Goal: Task Accomplishment & Management: Manage account settings

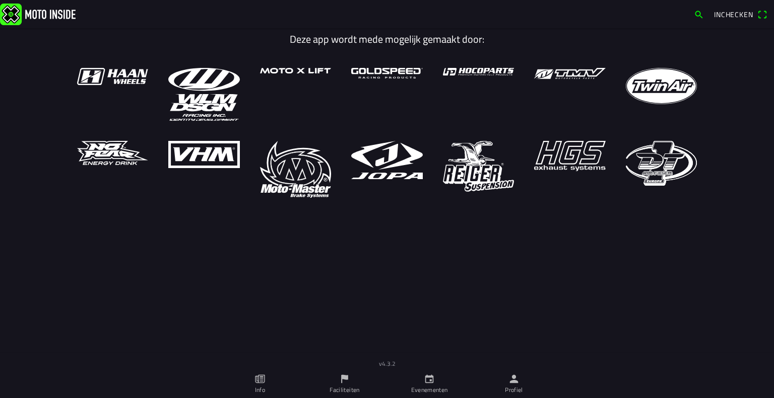
click at [351, 384] on link "Faciliteiten" at bounding box center [344, 384] width 85 height 28
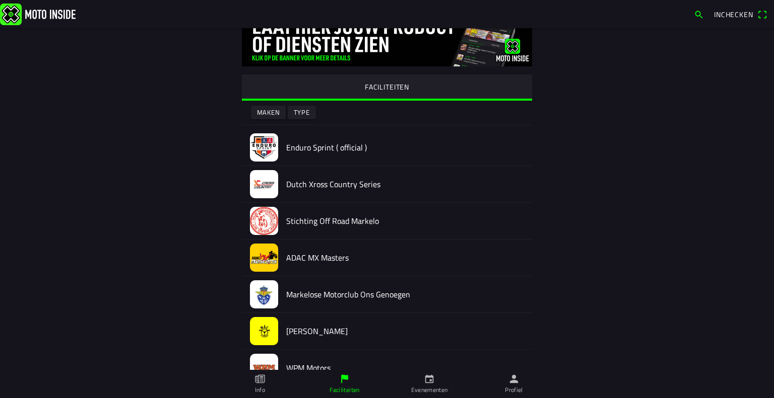
scroll to position [24, 0]
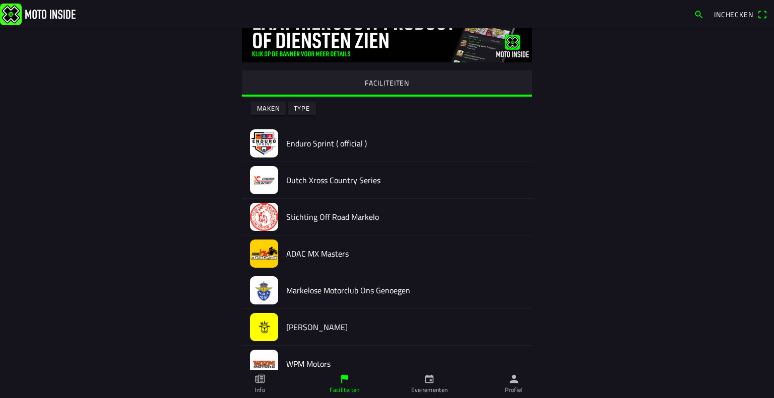
click at [297, 295] on h2 "Markelose Motorclub Ons Genoegen" at bounding box center [405, 291] width 238 height 10
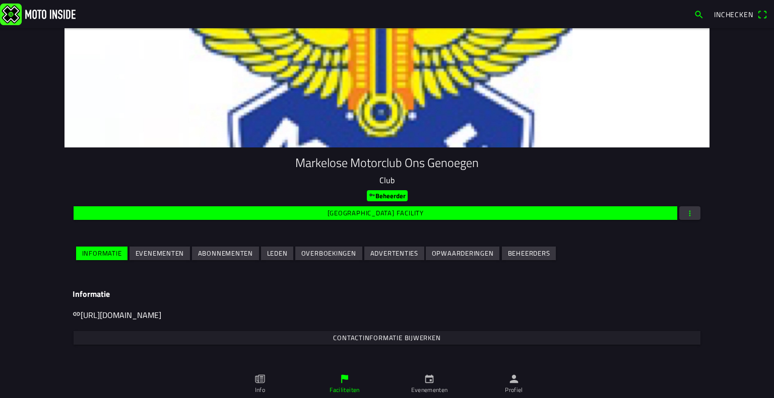
click at [150, 259] on span "Evenementen" at bounding box center [159, 254] width 49 height 14
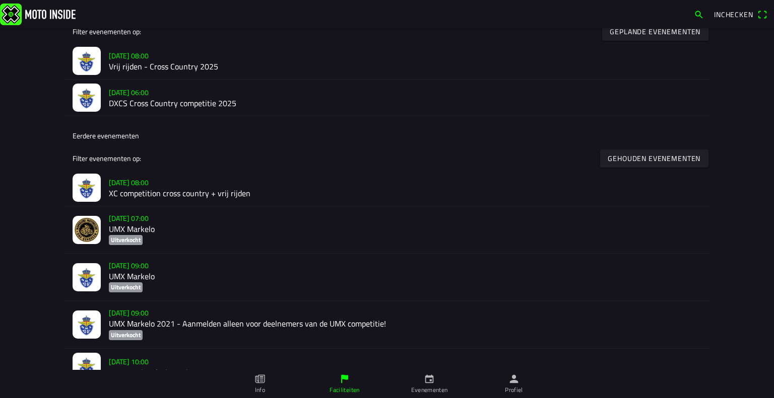
scroll to position [308, 0]
click at [192, 190] on h2 "XC competition cross country + vrij rijden" at bounding box center [405, 194] width 592 height 10
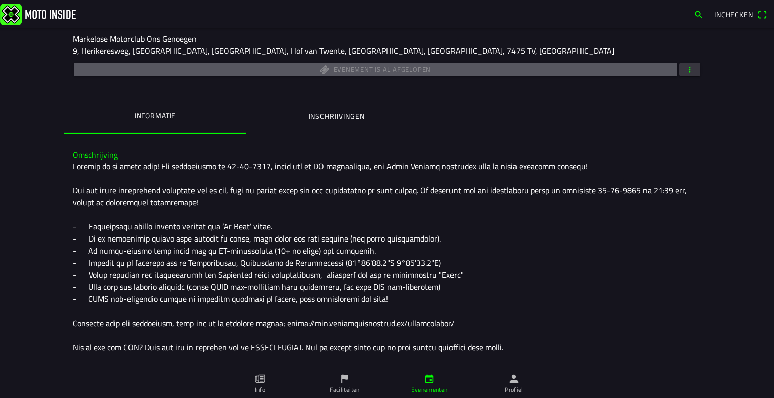
scroll to position [311, 0]
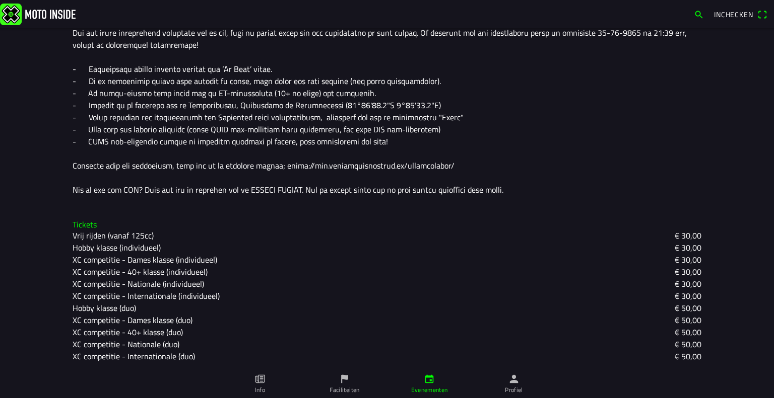
click at [0, 0] on slot "XC competitie - Dames klasse (individueel)" at bounding box center [0, 0] width 0 height 0
drag, startPoint x: 113, startPoint y: 257, endPoint x: 60, endPoint y: 267, distance: 53.7
click at [60, 267] on main "za 22 jun. - 08:00 - za 22 jun. - 18:00 XC competition cross country + vrij rij…" at bounding box center [387, 213] width 774 height 370
drag, startPoint x: 65, startPoint y: 260, endPoint x: 116, endPoint y: 256, distance: 51.1
click at [116, 256] on div "Tickets Vrij rijden (vanaf 125cc) € 30,00 Hobby klasse (individueel) € 30,00 XC…" at bounding box center [386, 291] width 645 height 159
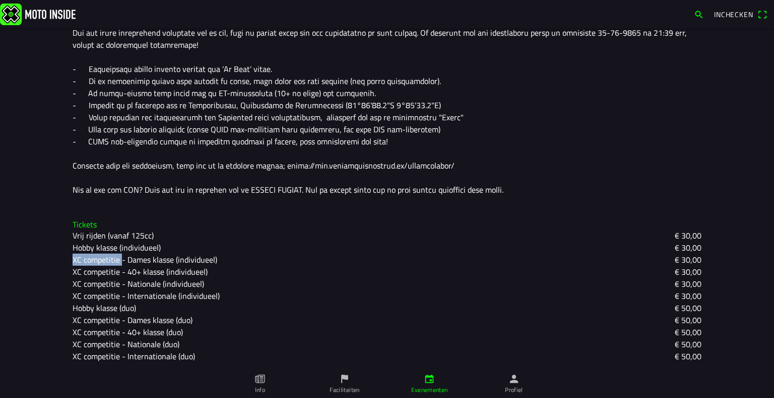
copy ion-text "XC competitie"
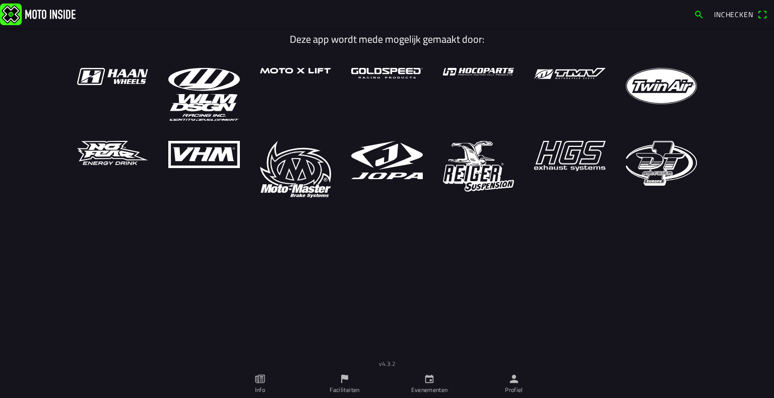
click at [419, 378] on link "Evenementen" at bounding box center [429, 384] width 85 height 28
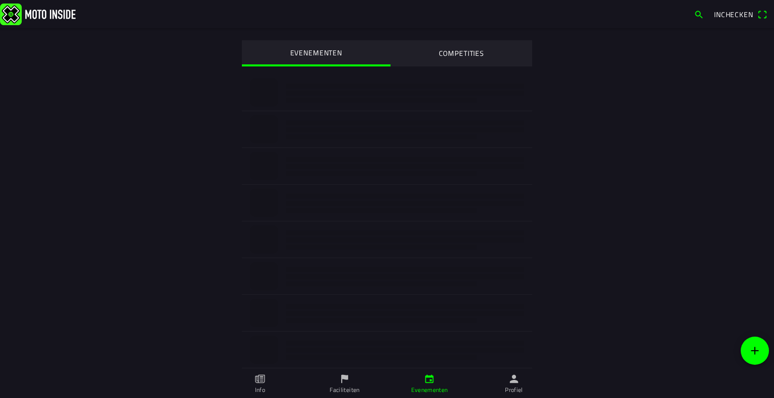
click at [345, 388] on ion-label "Faciliteiten" at bounding box center [344, 390] width 30 height 9
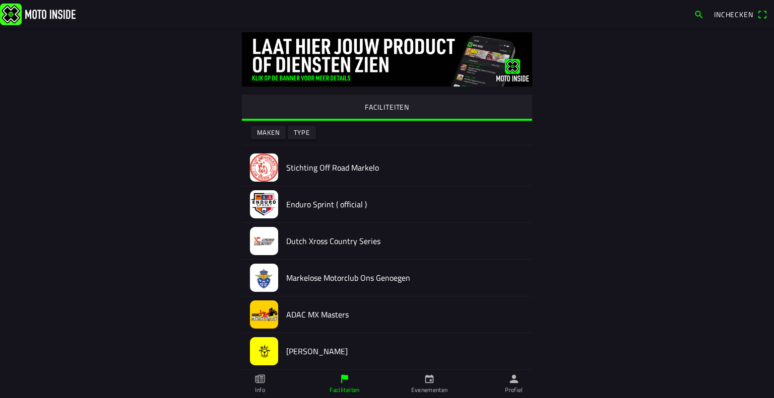
scroll to position [22, 0]
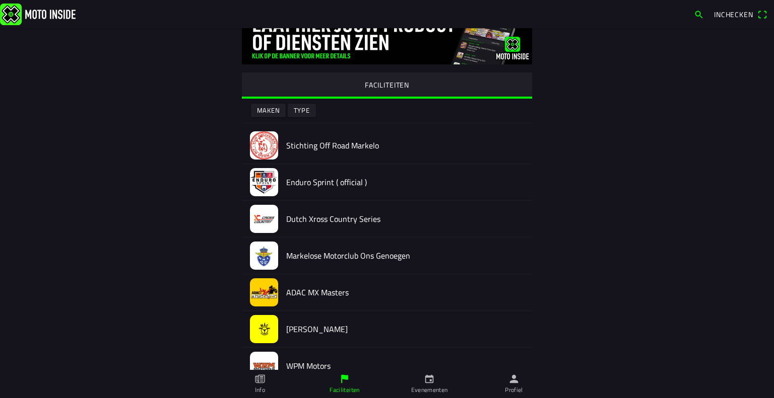
click at [318, 257] on h2 "Markelose Motorclub Ons Genoegen" at bounding box center [405, 256] width 238 height 10
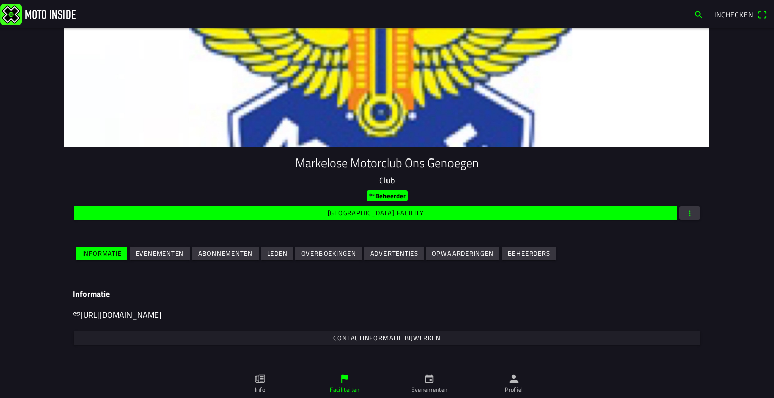
click at [0, 0] on slot "Evenementen" at bounding box center [0, 0] width 0 height 0
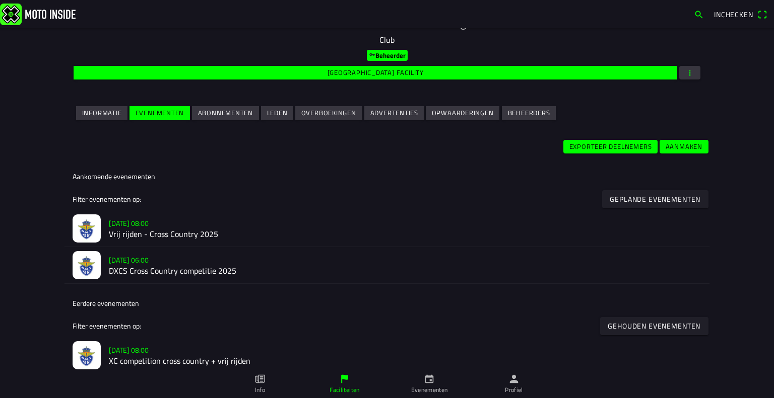
scroll to position [141, 0]
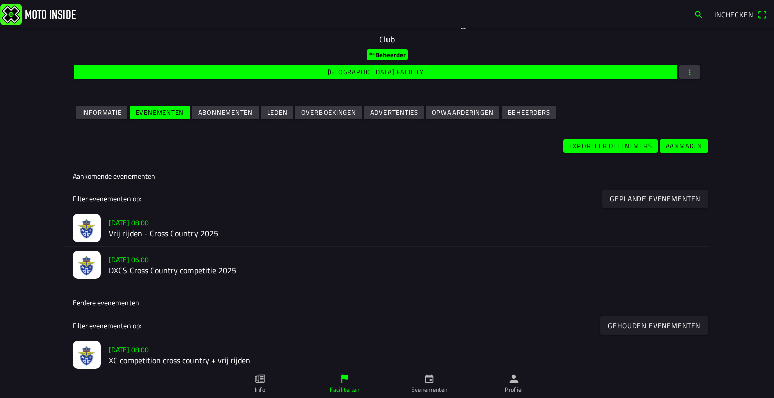
click at [178, 230] on h2 "Vrij rijden - Cross Country 2025" at bounding box center [405, 234] width 592 height 10
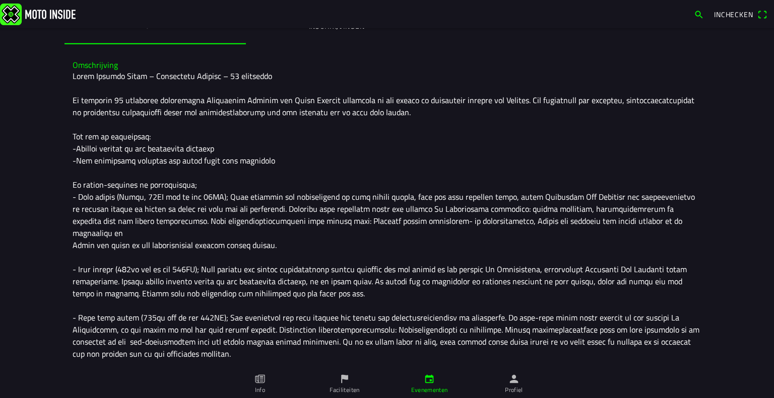
scroll to position [371, 0]
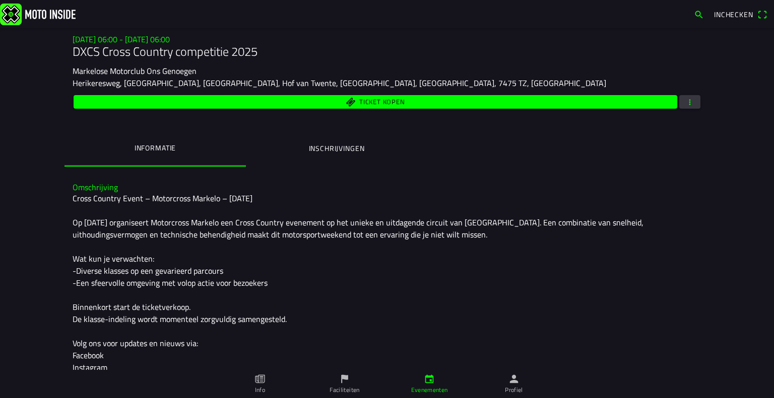
scroll to position [121, 0]
click at [686, 98] on span "button" at bounding box center [689, 102] width 9 height 14
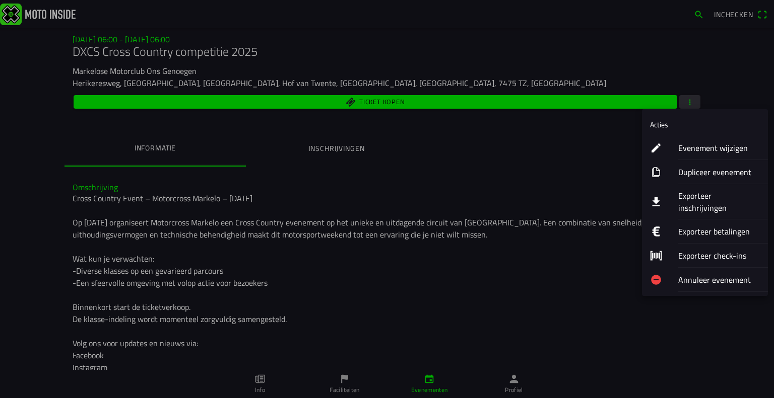
click at [693, 143] on ion-label "Evenement wijzigen" at bounding box center [719, 148] width 82 height 12
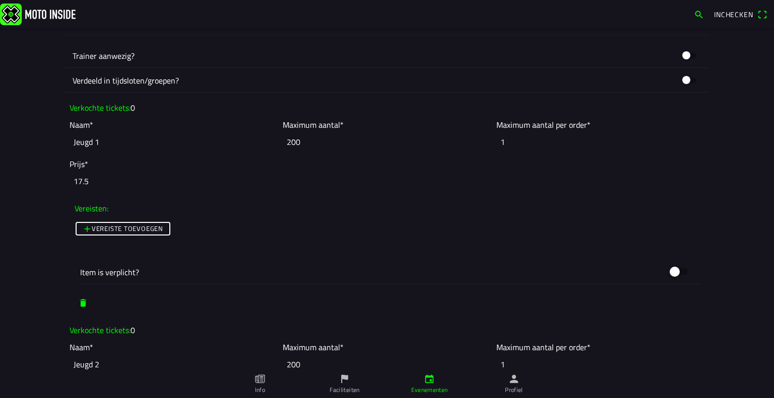
scroll to position [783, 0]
click at [70, 141] on input "Jeugd 1" at bounding box center [174, 140] width 208 height 22
paste input "DXCS"
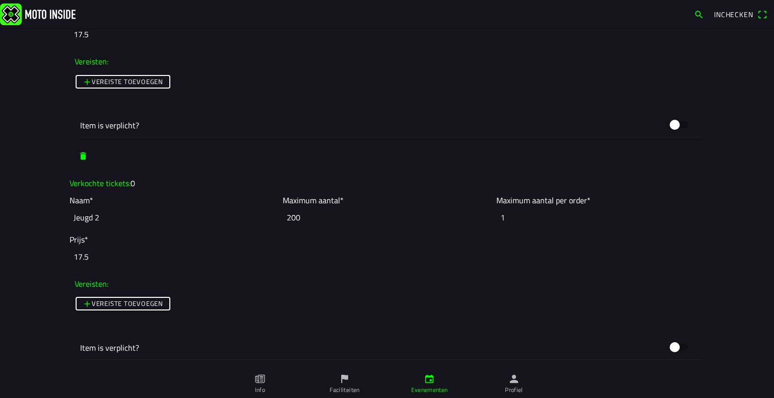
scroll to position [930, 0]
type input "DXCS - Jeugd 1"
click at [70, 213] on input "Jeugd 2" at bounding box center [174, 217] width 208 height 22
paste input "DXCS"
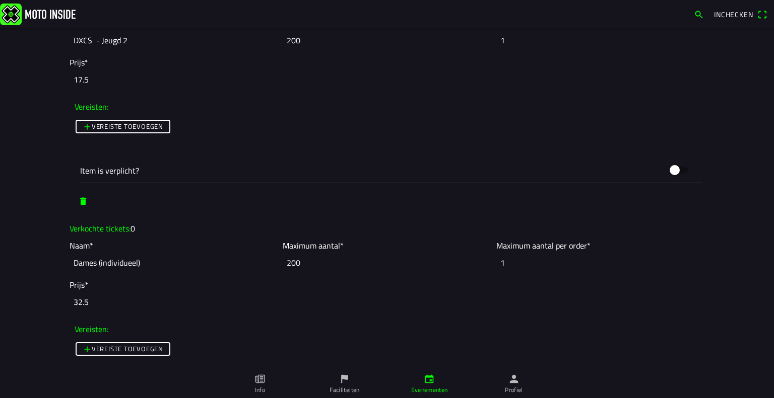
scroll to position [1106, 0]
type input "DXCS - Jeugd 2"
click at [70, 263] on input "Dames (individueel)" at bounding box center [174, 263] width 208 height 22
paste input "DXCS"
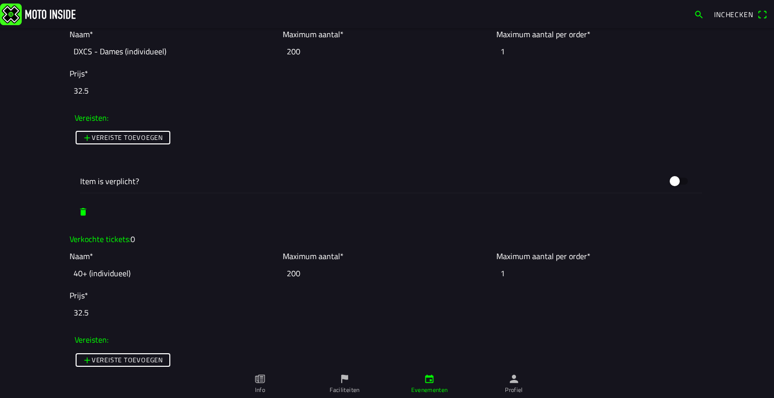
scroll to position [1319, 0]
type input "DXCS - Dames (individueel)"
click at [70, 274] on input "40+ (individueel)" at bounding box center [174, 272] width 208 height 22
paste input "DXCS"
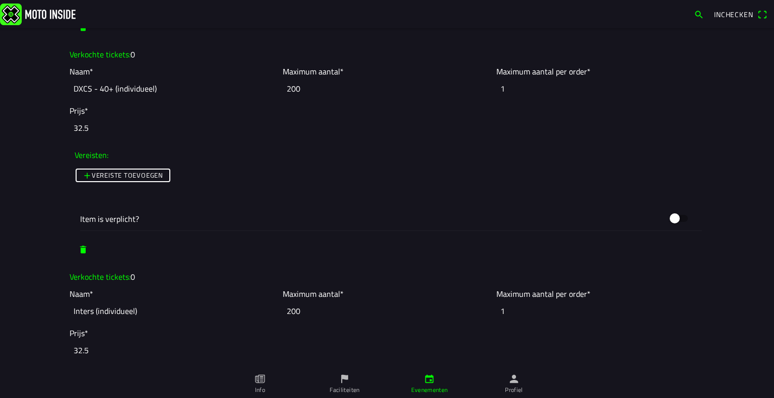
scroll to position [1503, 0]
type input "DXCS - 40+ (individueel)"
click at [70, 305] on input "Inters (individueel)" at bounding box center [174, 311] width 208 height 22
paste input "DXCS"
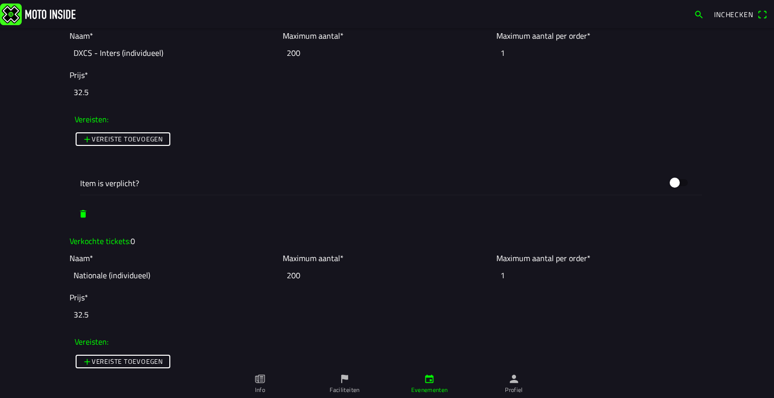
scroll to position [1762, 0]
type input "DXCS - Inters (individueel)"
click at [70, 269] on input "Nationale (individueel)" at bounding box center [174, 274] width 208 height 22
paste input "DXCS"
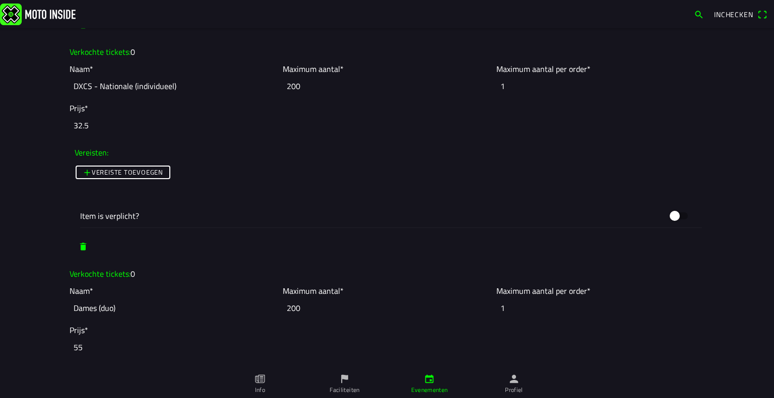
scroll to position [1990, 0]
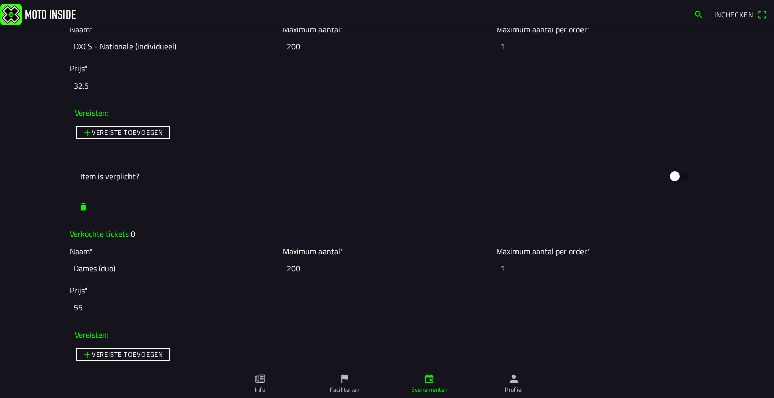
type input "DXCS - Nationale (individueel)"
click at [70, 269] on input "Dames (duo)" at bounding box center [174, 268] width 208 height 22
paste input "DXCS"
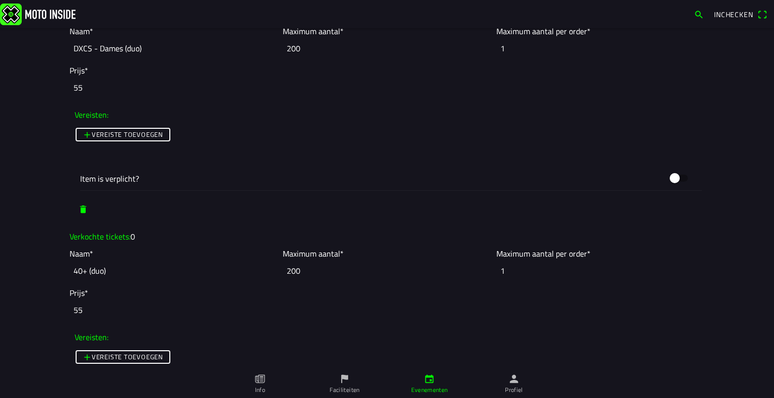
scroll to position [2216, 0]
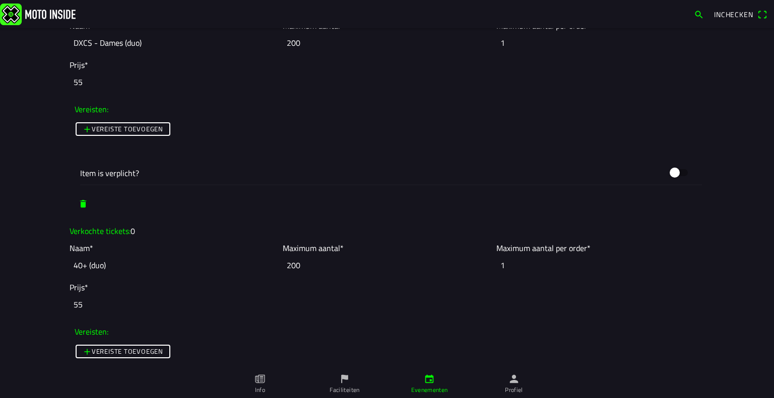
type input "DXCS - Dames (duo)"
click at [70, 265] on input "40+ (duo)" at bounding box center [174, 265] width 208 height 22
paste input "DXCS"
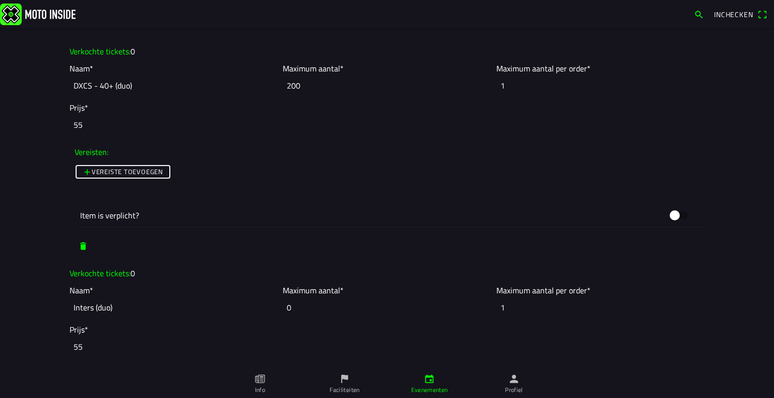
scroll to position [2395, 0]
type input "DXCS - 40+ (duo)"
click at [70, 303] on input "Inters (duo)" at bounding box center [174, 308] width 208 height 22
paste input "DXCS"
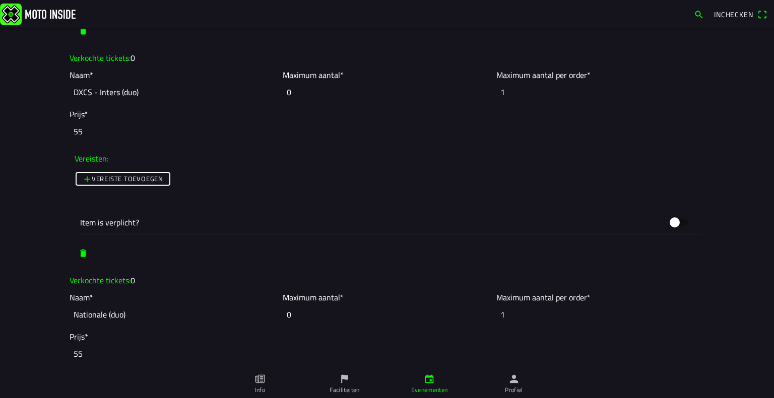
scroll to position [2622, 0]
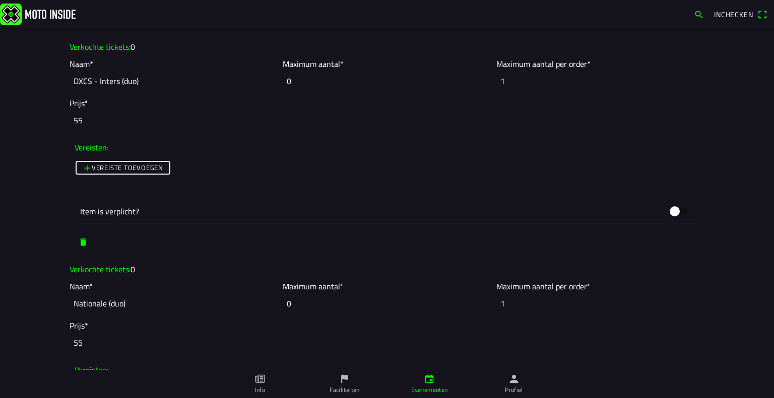
type input "DXCS - Inters (duo)"
click at [70, 303] on input "Nationale (duo)" at bounding box center [174, 304] width 208 height 22
paste input "DXCS"
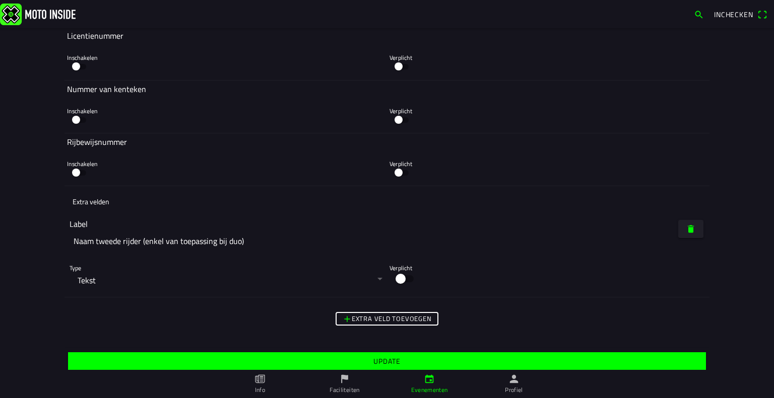
scroll to position [4540, 0]
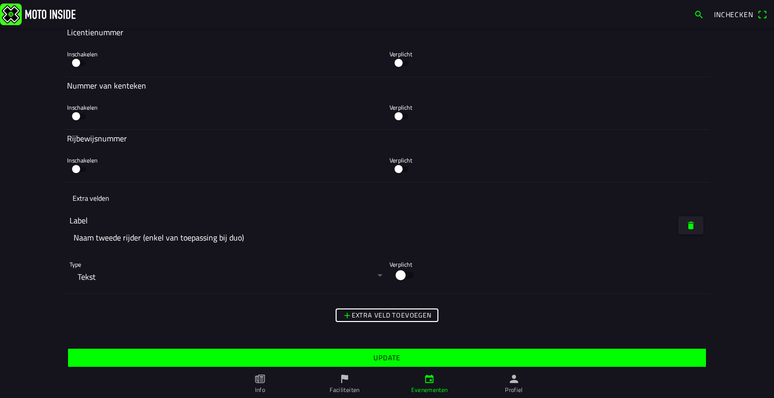
type input "DXCS - Nationale (duo)"
click at [0, 0] on slot "Update" at bounding box center [0, 0] width 0 height 0
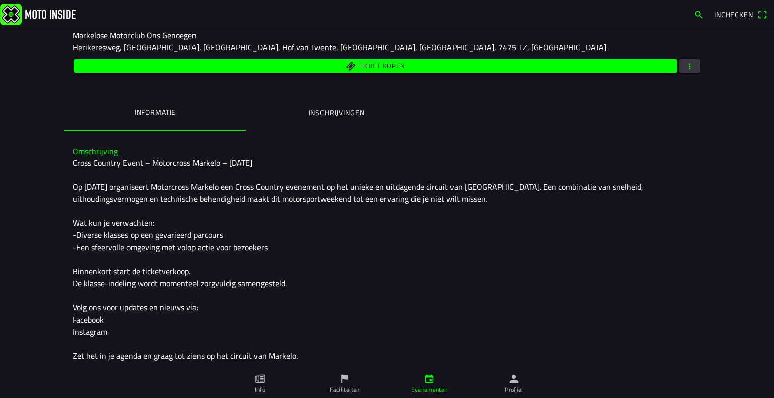
scroll to position [158, 0]
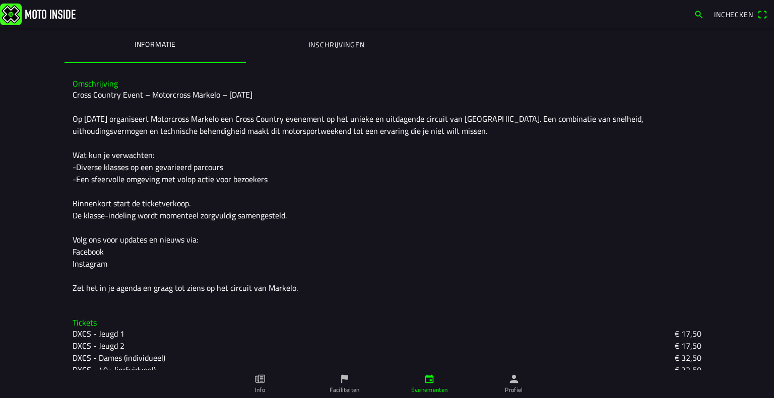
scroll to position [323, 0]
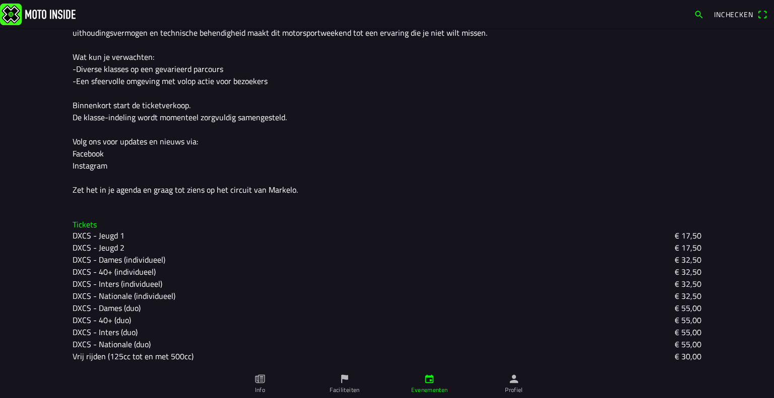
click at [260, 282] on div "DXCS - Inters (individueel) € 32,50" at bounding box center [387, 284] width 629 height 12
click at [737, 284] on ion-backdrop at bounding box center [387, 199] width 774 height 398
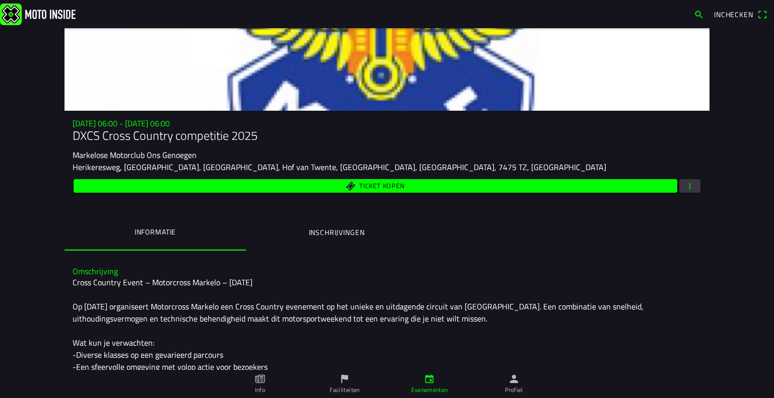
scroll to position [35, 0]
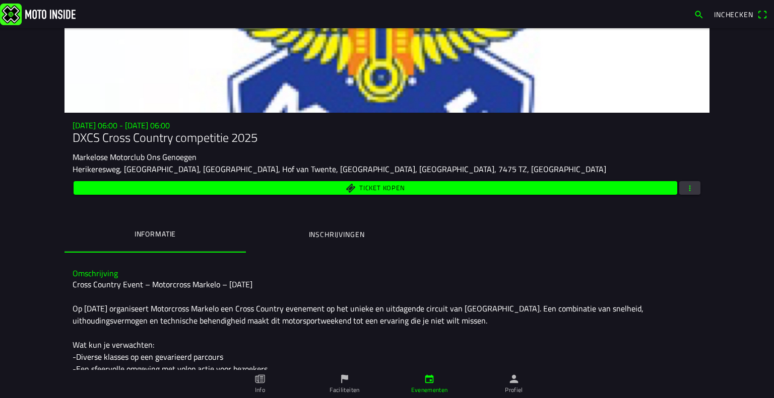
click at [685, 194] on span "button" at bounding box center [689, 188] width 9 height 14
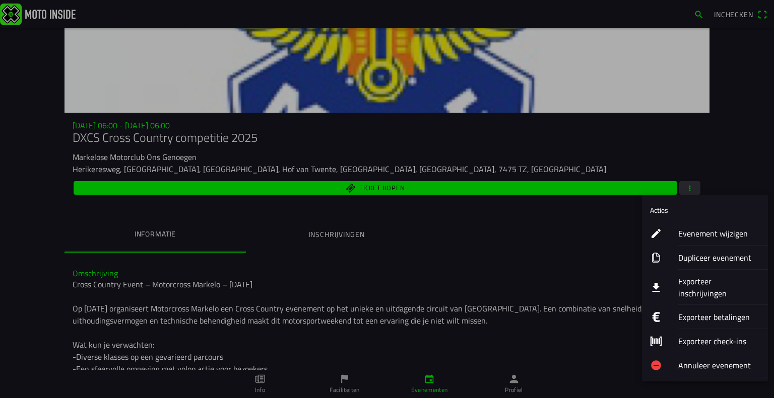
click at [692, 238] on ion-label "Evenement wijzigen" at bounding box center [719, 234] width 82 height 12
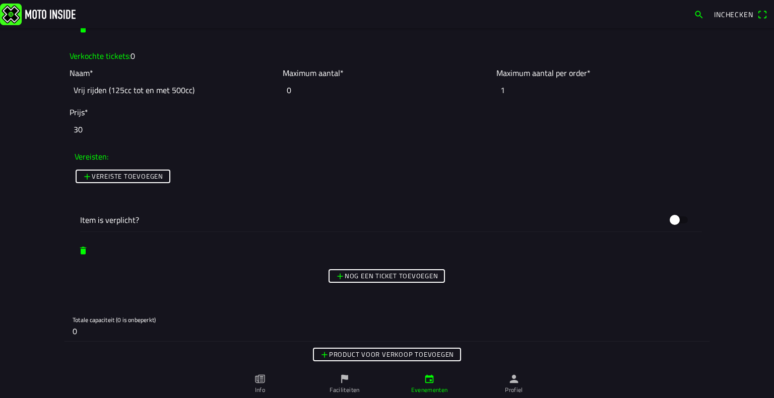
scroll to position [3059, 0]
click at [0, 0] on slot "Nog een ticket toevoegen" at bounding box center [0, 0] width 0 height 0
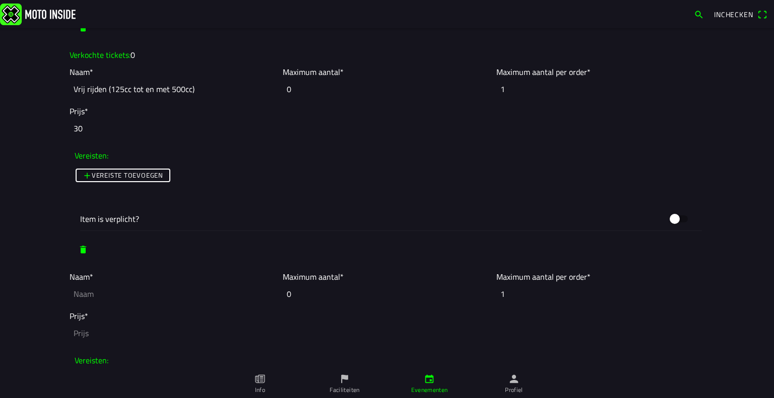
click at [181, 289] on input "text" at bounding box center [174, 294] width 208 height 22
paste input "DXCS"
type input "DXCS - Open (individueel)"
click at [95, 324] on input "number" at bounding box center [387, 333] width 635 height 22
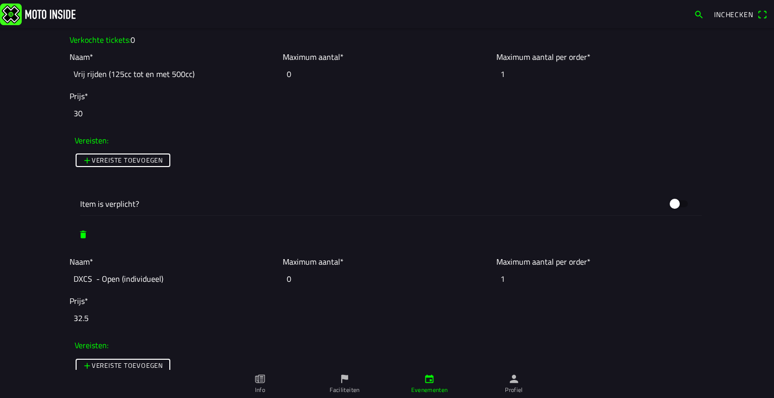
type input "32.5"
click at [302, 275] on input "0" at bounding box center [387, 279] width 208 height 22
type input "200"
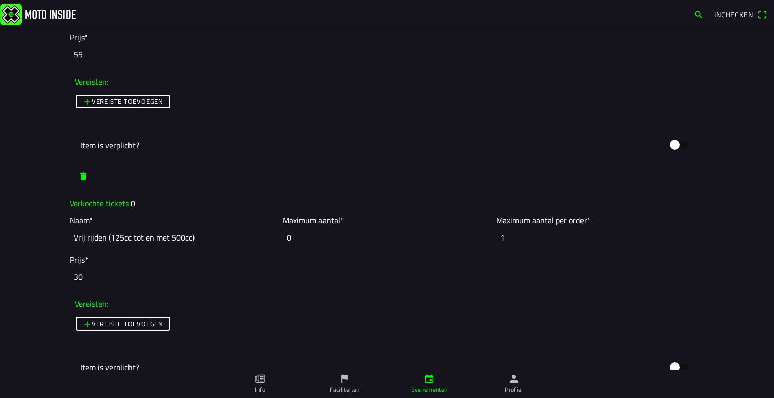
scroll to position [2911, 0]
type input "0"
click at [294, 244] on input "0" at bounding box center [387, 237] width 208 height 22
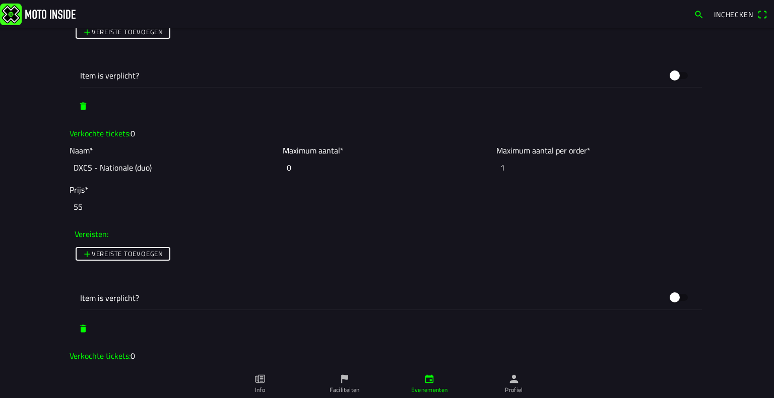
scroll to position [2758, 0]
type input "200"
click at [300, 158] on input "0" at bounding box center [387, 168] width 208 height 22
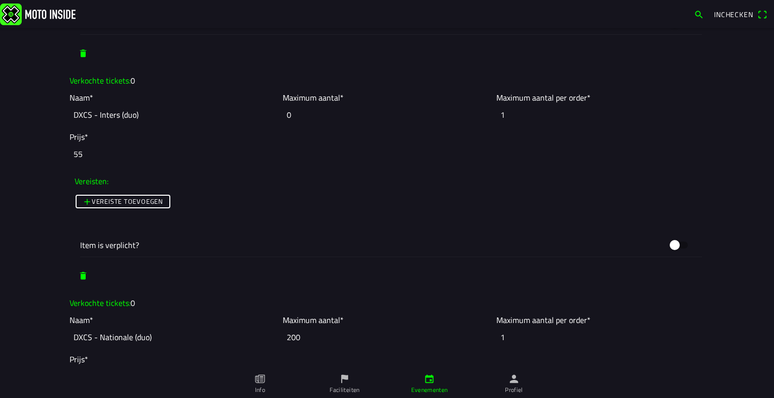
scroll to position [2587, 0]
type input "200"
click at [314, 113] on input "0" at bounding box center [387, 116] width 208 height 22
type input "3"
type input "0"
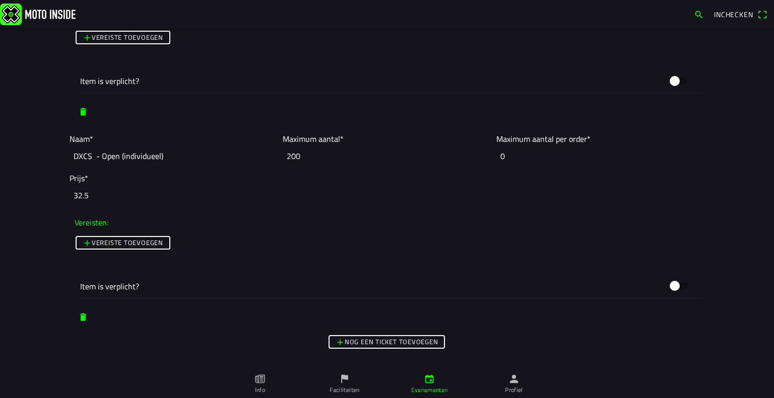
scroll to position [3201, 0]
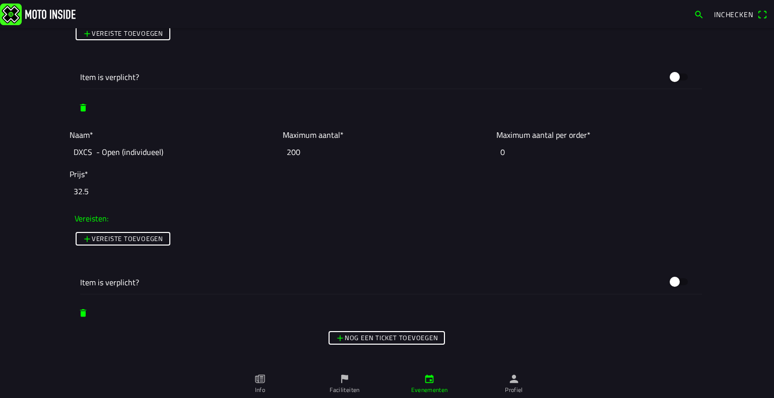
type input "200"
click at [0, 0] on slot "Nog een ticket toevoegen" at bounding box center [0, 0] width 0 height 0
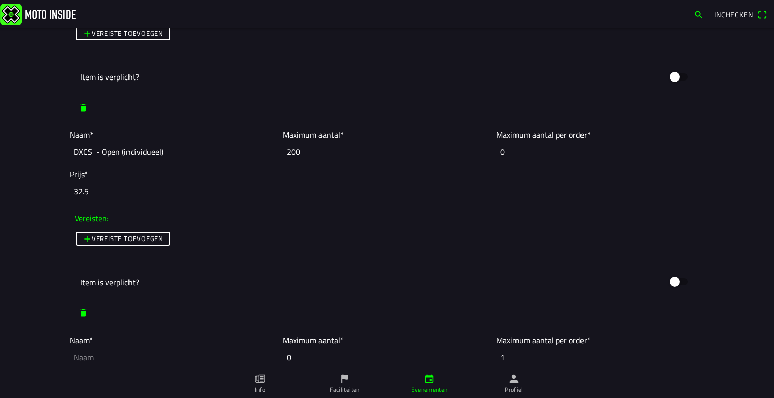
click at [103, 152] on input "DXCS - Open (individueel)" at bounding box center [174, 152] width 208 height 22
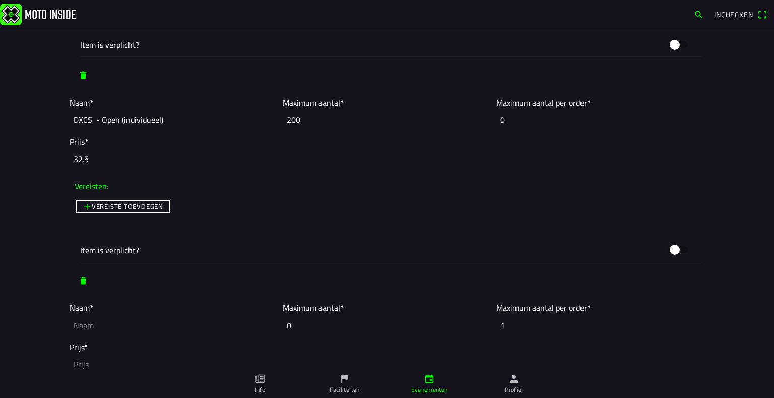
click at [95, 325] on input "text" at bounding box center [174, 325] width 208 height 22
paste input "DXCS - Open (individueel)"
click at [134, 323] on input "DXCS - Open (individueel)" at bounding box center [174, 325] width 208 height 22
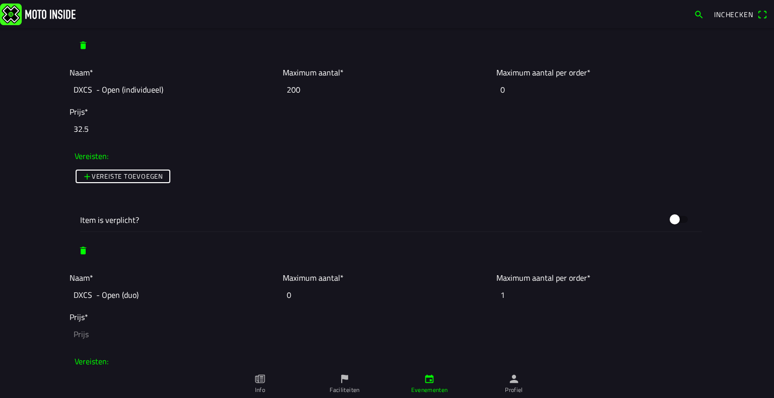
scroll to position [3264, 0]
type input "DXCS - Open (duo)"
click at [93, 332] on input "number" at bounding box center [387, 334] width 635 height 22
type input "55"
drag, startPoint x: 317, startPoint y: 292, endPoint x: 253, endPoint y: 293, distance: 63.5
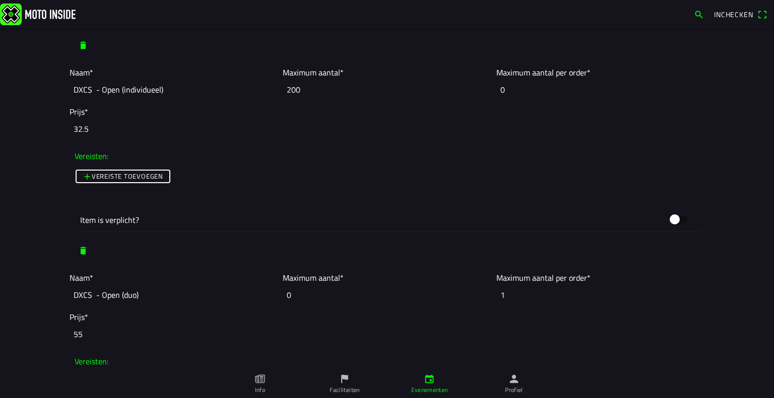
click at [0, 0] on slot "Naam* DXCS - Open (duo) Maximum aantal* 0 Maximum aantal per order* 1" at bounding box center [0, 0] width 0 height 0
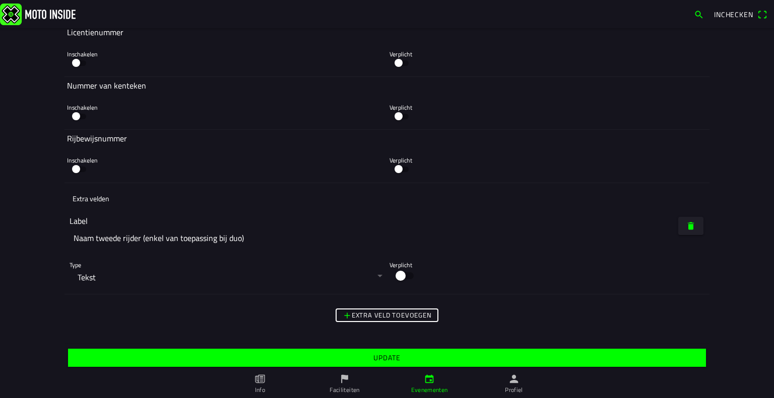
scroll to position [4950, 0]
type input "200"
click at [383, 364] on span "Update" at bounding box center [387, 358] width 622 height 18
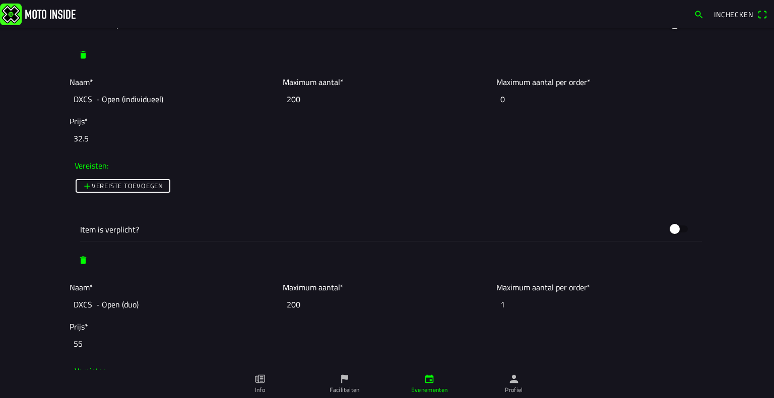
scroll to position [3254, 0]
click at [512, 96] on input "0" at bounding box center [600, 100] width 208 height 22
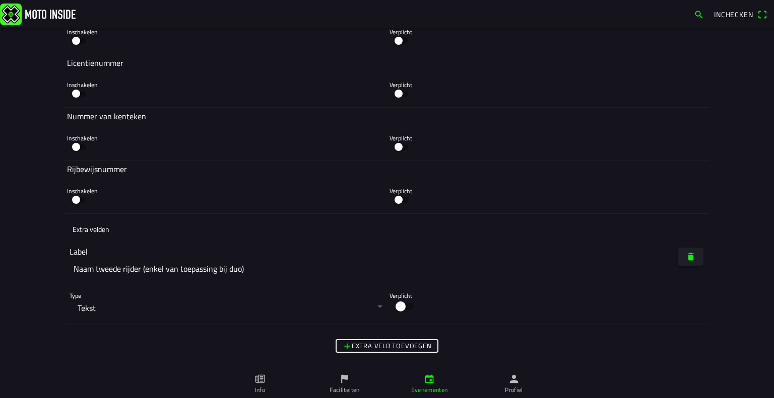
scroll to position [4967, 0]
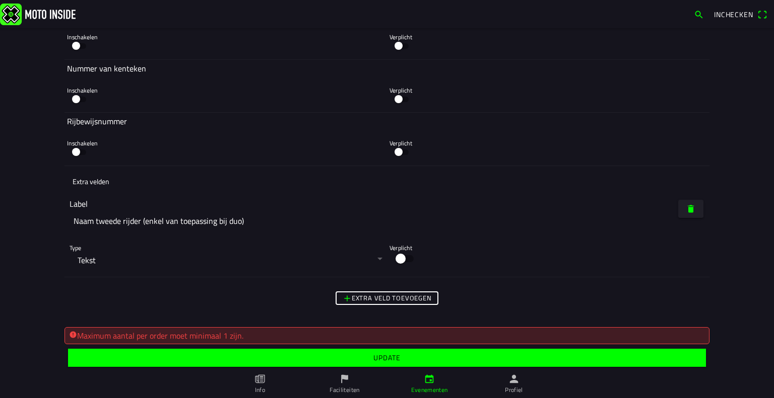
type input "1"
click at [0, 0] on slot "Update" at bounding box center [0, 0] width 0 height 0
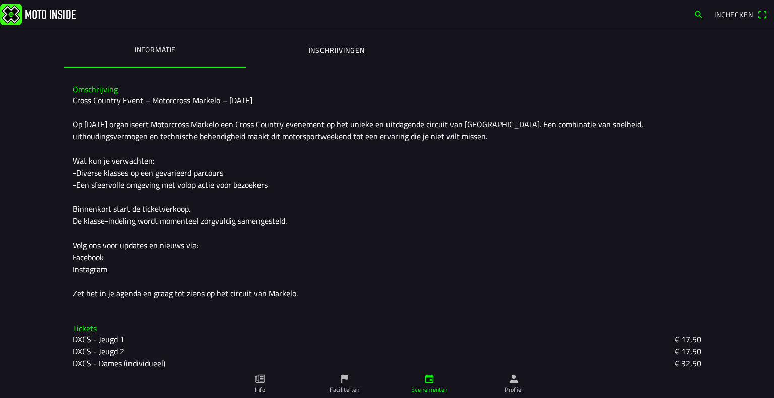
scroll to position [220, 0]
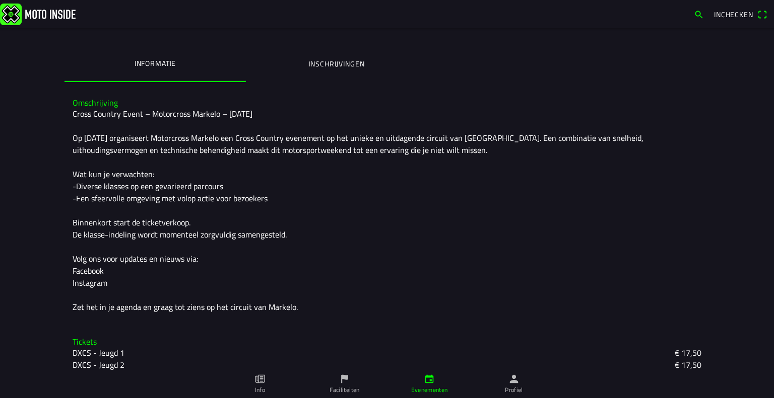
scroll to position [208, 0]
